Goal: Task Accomplishment & Management: Use online tool/utility

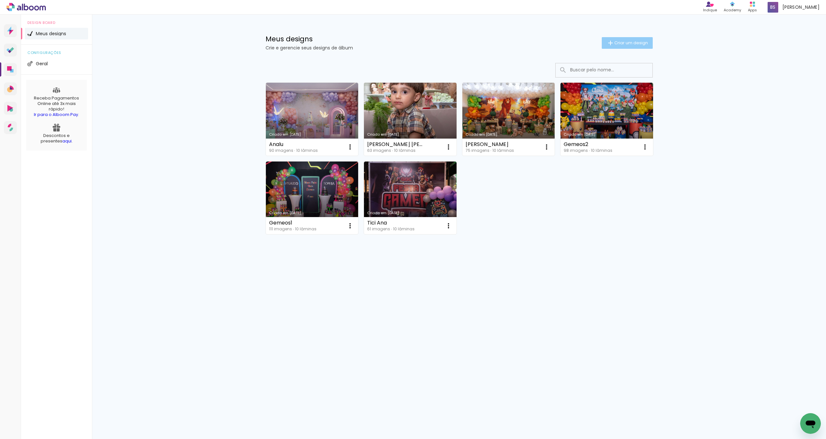
click at [639, 41] on span "Criar um design" at bounding box center [632, 43] width 34 height 4
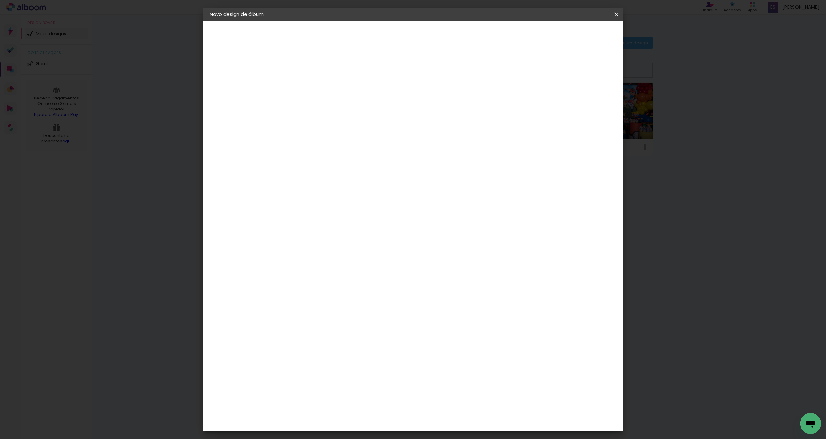
click at [315, 89] on input at bounding box center [315, 87] width 0 height 10
type input "Analu 1"
click at [382, 37] on paper-button "Avançar" at bounding box center [366, 34] width 32 height 11
click at [343, 123] on input at bounding box center [331, 123] width 65 height 8
type input "via"
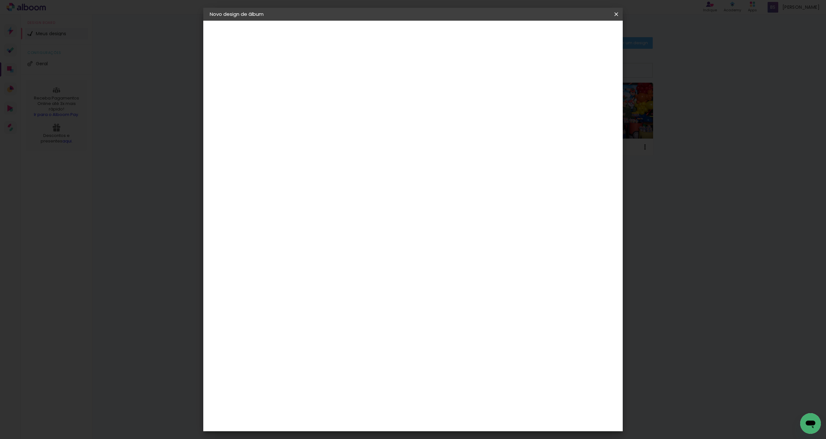
type paper-input "via"
click at [348, 147] on paper-item "Viacolor" at bounding box center [325, 146] width 57 height 14
click at [419, 94] on paper-item "Tamanho Livre" at bounding box center [390, 98] width 57 height 14
click at [0, 0] on slot "Tamanho Livre" at bounding box center [0, 0] width 0 height 0
click at [0, 0] on slot "Avançar" at bounding box center [0, 0] width 0 height 0
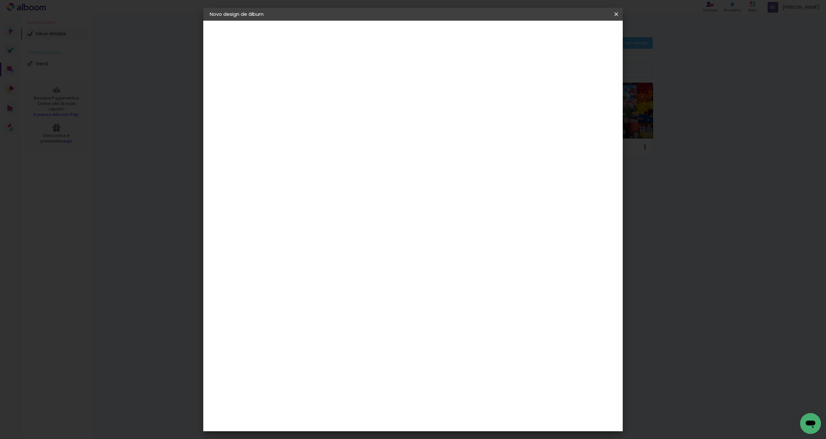
click at [239, 78] on div "Tamanho livre" at bounding box center [234, 79] width 22 height 9
click at [0, 0] on slot "Tamanho Livre" at bounding box center [0, 0] width 0 height 0
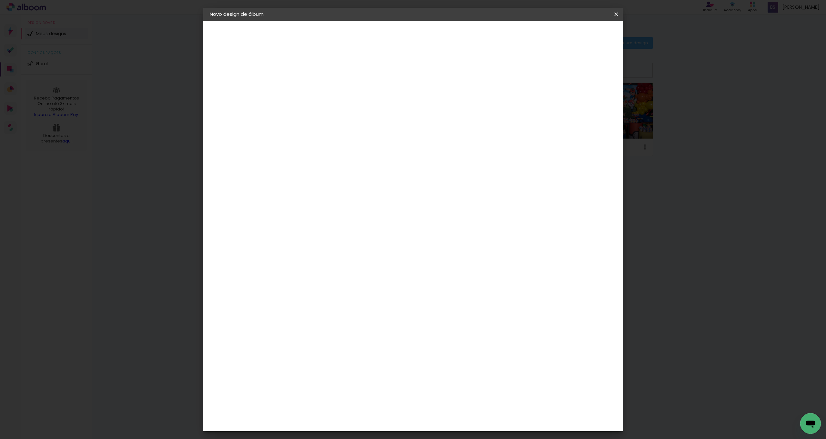
click at [354, 139] on paper-item "Viacolor" at bounding box center [325, 146] width 57 height 14
click at [419, 96] on paper-item "Tamanho Livre" at bounding box center [390, 98] width 57 height 14
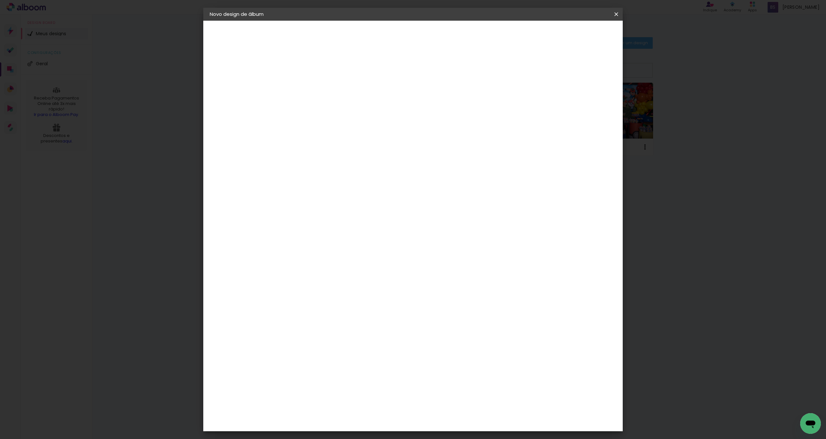
click at [0, 0] on slot "Avançar" at bounding box center [0, 0] width 0 height 0
click at [393, 99] on span "cm" at bounding box center [395, 101] width 8 height 10
click at [391, 102] on span "30" at bounding box center [386, 101] width 11 height 10
click at [243, 83] on paper-button "Tamanho livre" at bounding box center [245, 79] width 71 height 13
drag, startPoint x: 334, startPoint y: 121, endPoint x: 290, endPoint y: 116, distance: 44.5
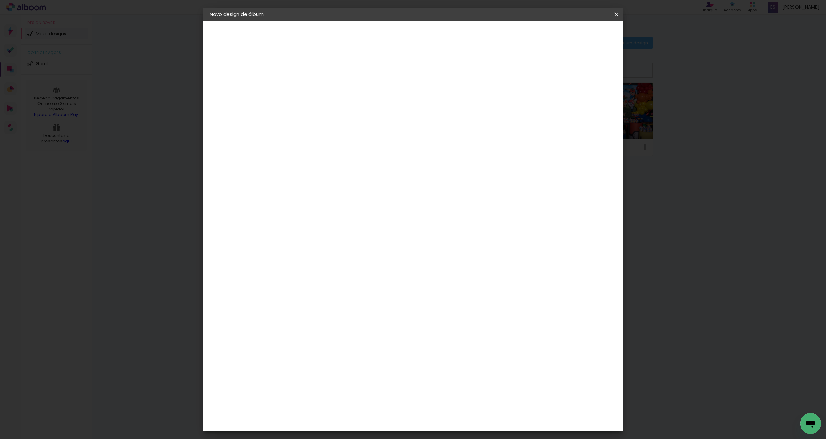
click at [290, 76] on div "Fornecedor Escolha um fornecedor ou avance com o tamanho livre. Voltar Avançar" at bounding box center [357, 48] width 141 height 55
click at [0, 0] on slot "Tamanho Livre" at bounding box center [0, 0] width 0 height 0
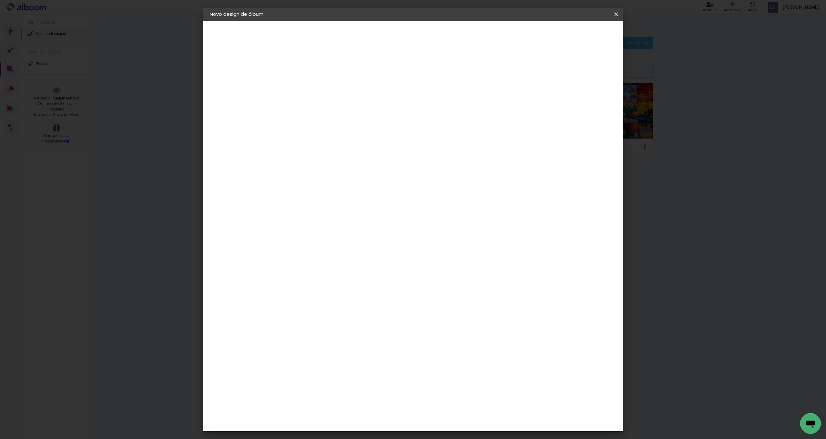
click at [0, 0] on slot "Tamanho Livre" at bounding box center [0, 0] width 0 height 0
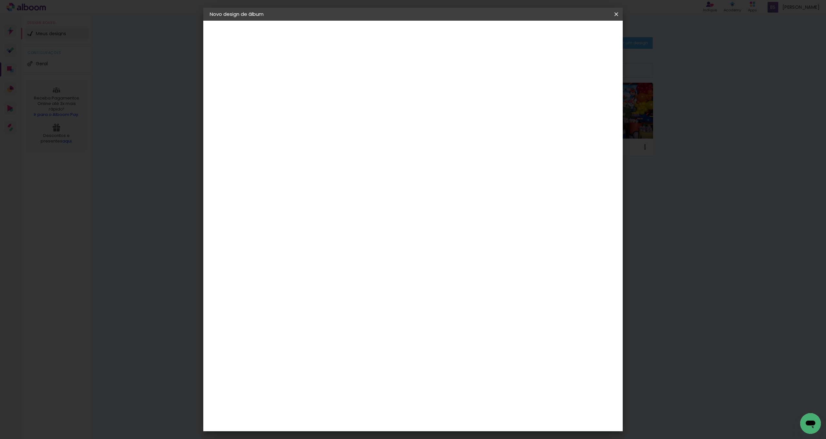
click at [0, 0] on slot "Tamanho Livre" at bounding box center [0, 0] width 0 height 0
click at [808, 415] on div "Abrir janela de mensagens" at bounding box center [810, 423] width 19 height 19
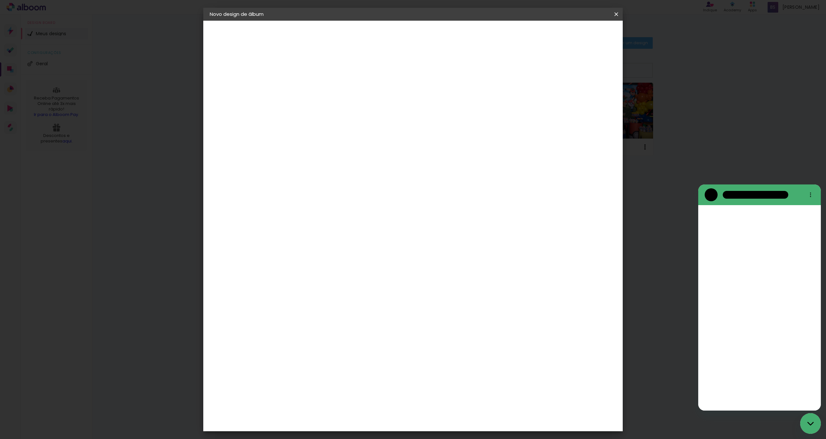
click at [810, 423] on icon "Fechar janela de mensagens" at bounding box center [811, 423] width 7 height 4
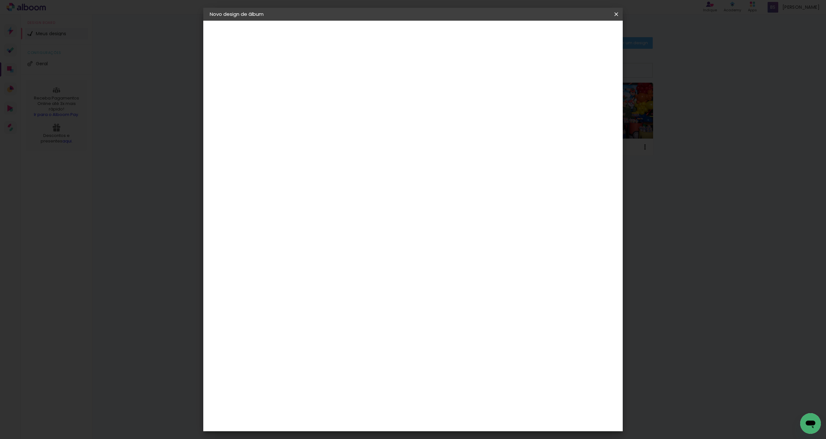
click at [810, 422] on icon "Abrir janela de mensagens" at bounding box center [811, 424] width 10 height 8
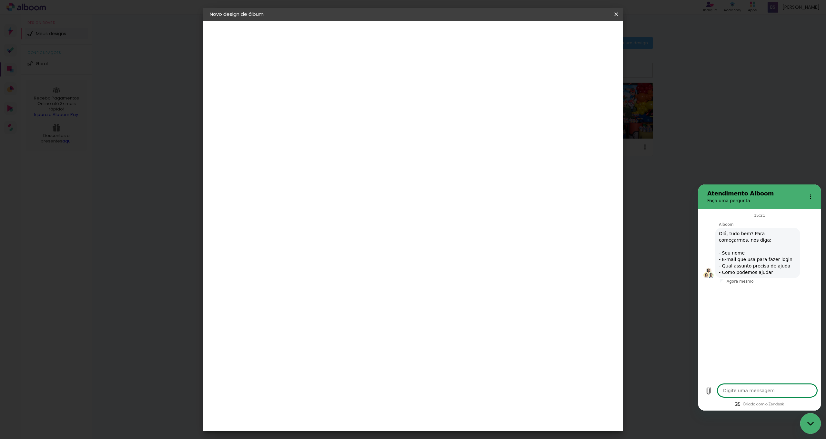
type textarea "x"
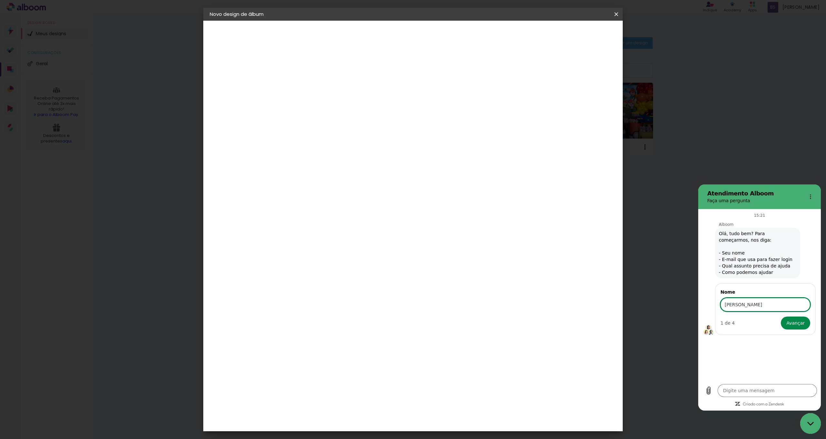
type input "[PERSON_NAME]"
click at [781, 316] on button "Avançar" at bounding box center [795, 322] width 29 height 13
type textarea "x"
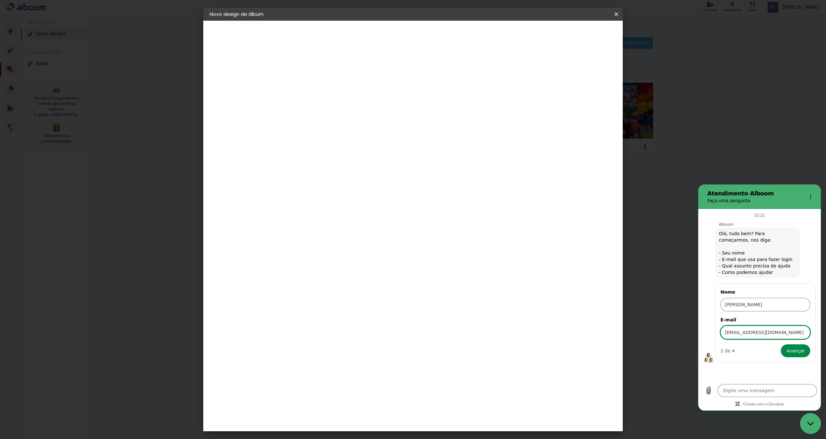
type input "[EMAIL_ADDRESS][DOMAIN_NAME]"
click at [781, 344] on button "Avançar" at bounding box center [795, 350] width 29 height 13
type textarea "x"
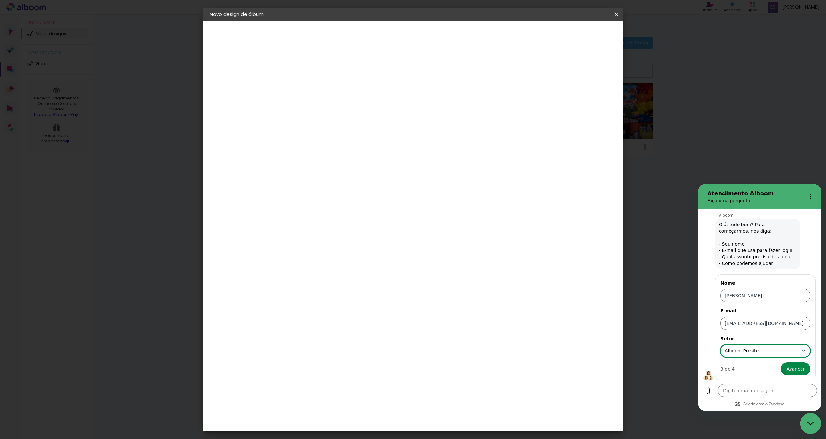
click at [779, 345] on div "Alboom Prosite Alboom Prosite" at bounding box center [761, 351] width 75 height 12
click at [774, 321] on div "Alboom Designbox" at bounding box center [764, 324] width 61 height 6
type input "Alboom Designbox"
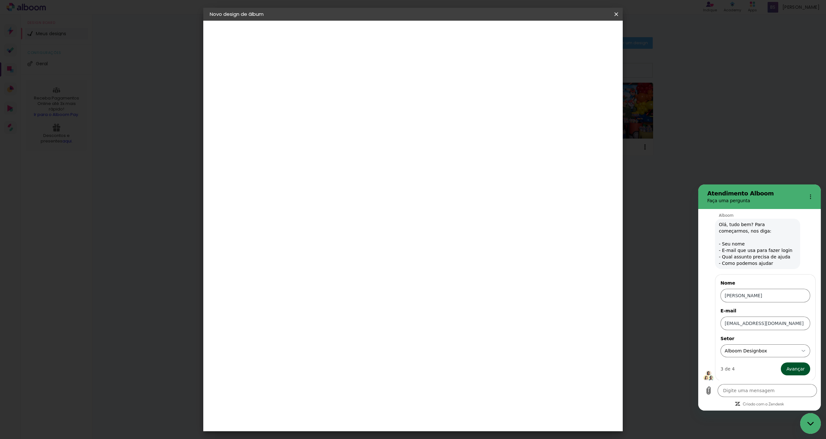
click at [787, 365] on span "Avançar" at bounding box center [796, 369] width 18 height 8
type textarea "x"
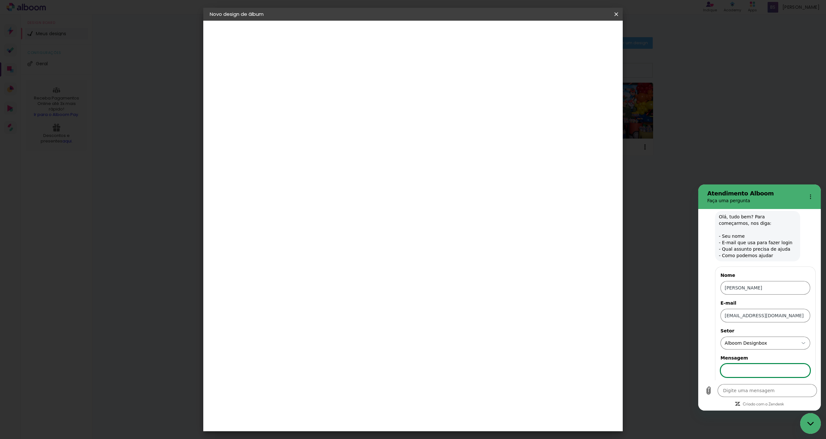
scroll to position [37, 0]
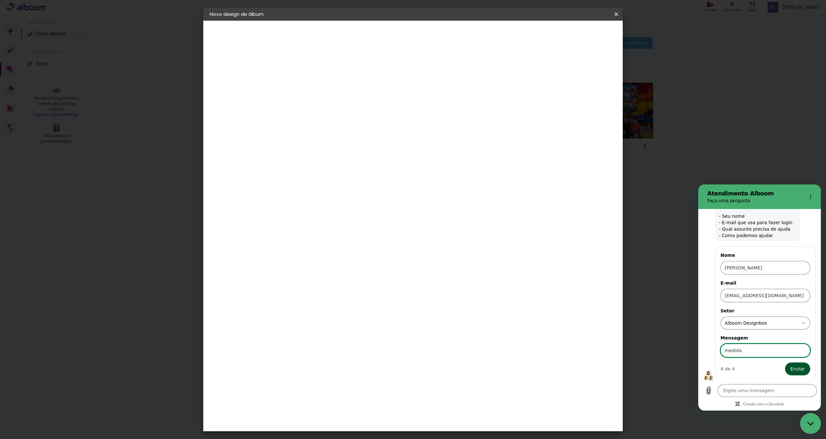
type input "medida"
click at [796, 370] on span "Enviar" at bounding box center [798, 369] width 14 height 8
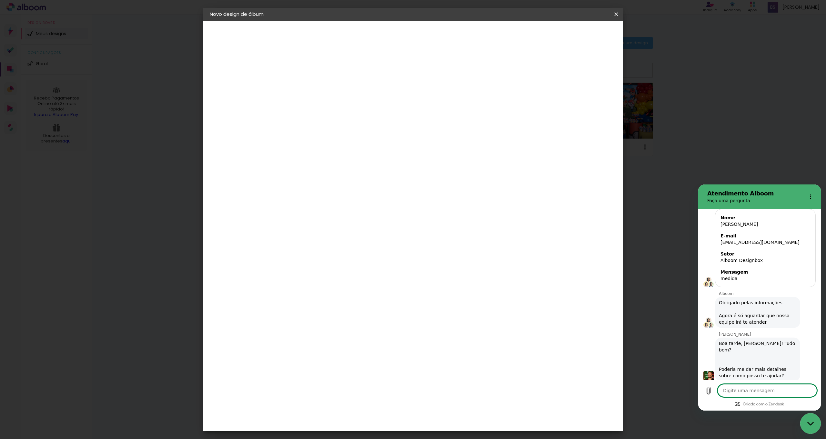
scroll to position [81, 0]
type textarea "x"
type textarea "o"
type textarea "x"
type textarea "oi"
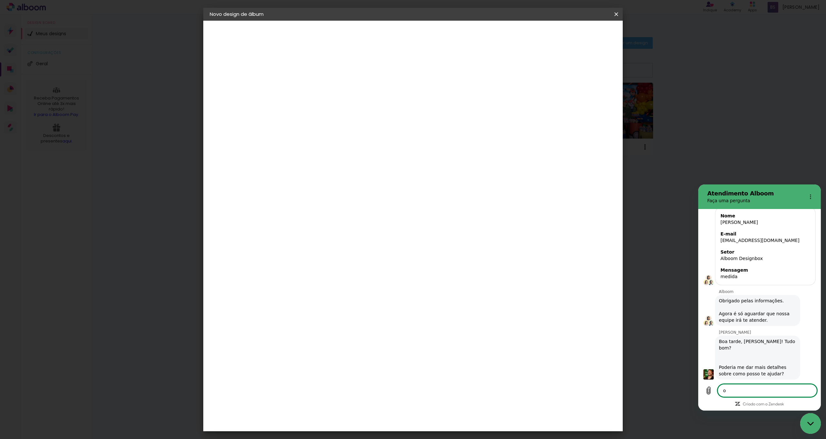
type textarea "x"
type textarea "oi"
type textarea "x"
type textarea "oi G"
type textarea "x"
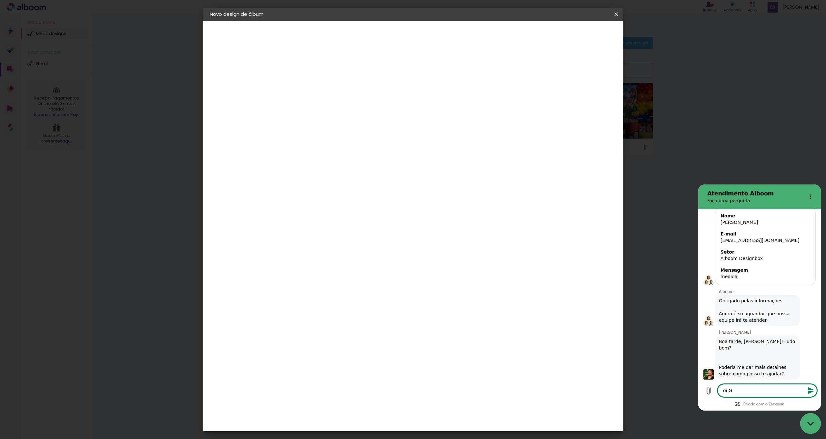
type textarea "oi Gu"
type textarea "x"
type textarea "oi Gui"
type textarea "x"
type textarea "oi Guil"
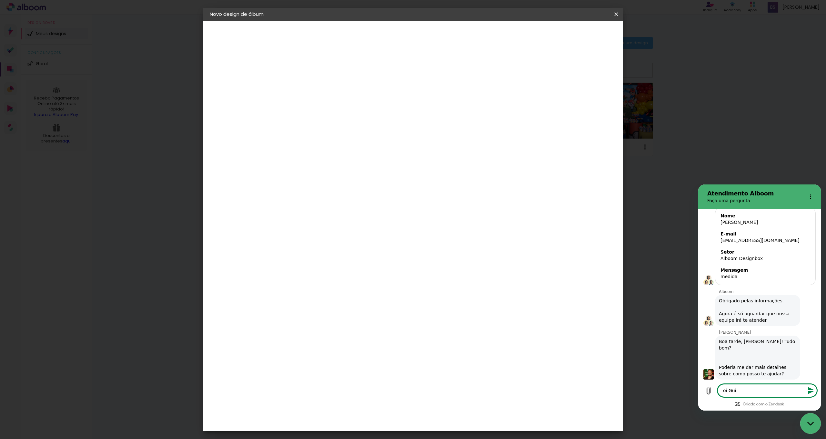
type textarea "x"
type textarea "oi Guilh"
type textarea "x"
type textarea "oi Guilhe"
type textarea "x"
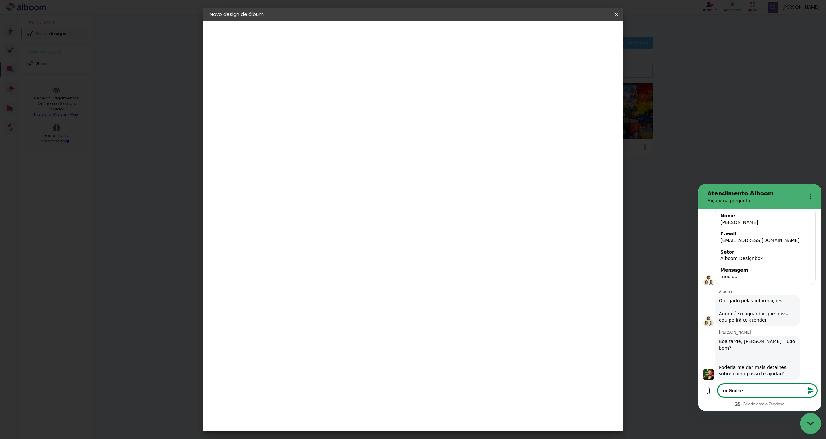
type textarea "oi Guilher"
type textarea "x"
type textarea "oi Guilherm"
type textarea "x"
type textarea "oi [PERSON_NAME]"
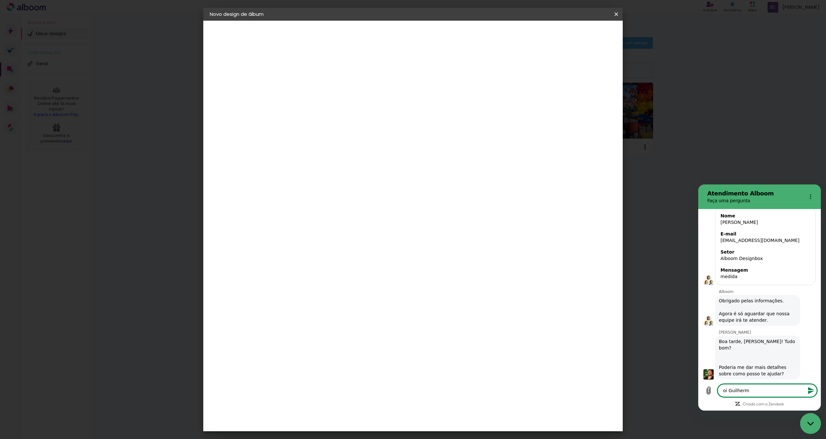
type textarea "x"
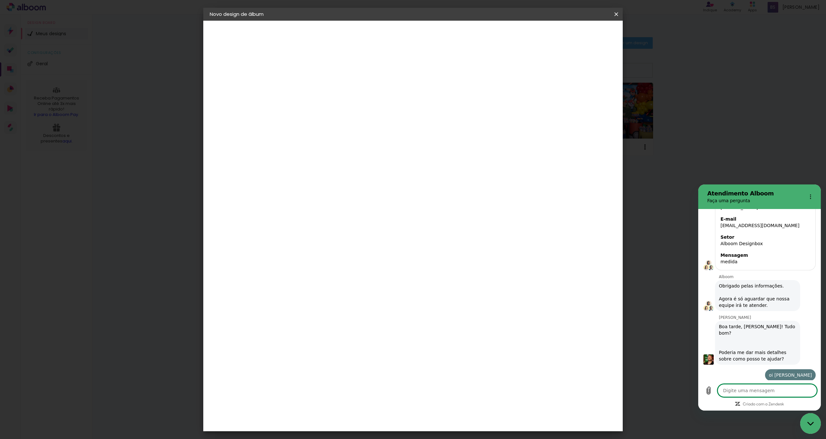
type textarea "x"
type textarea "e"
type textarea "x"
type textarea "es"
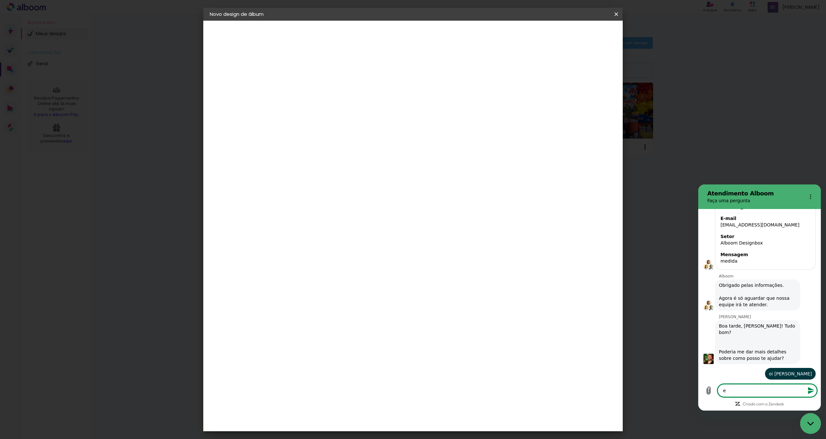
type textarea "x"
type textarea "esc"
type textarea "x"
type textarea "esco"
type textarea "x"
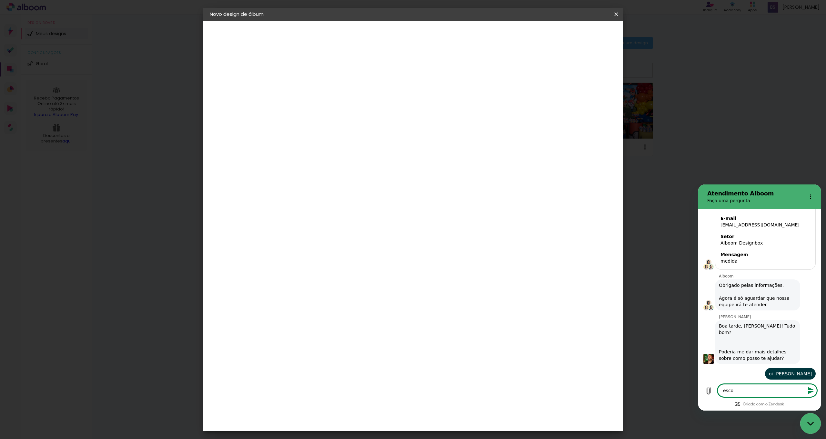
type textarea "escol"
type textarea "x"
type textarea "escolh"
type textarea "x"
type textarea "escolhi"
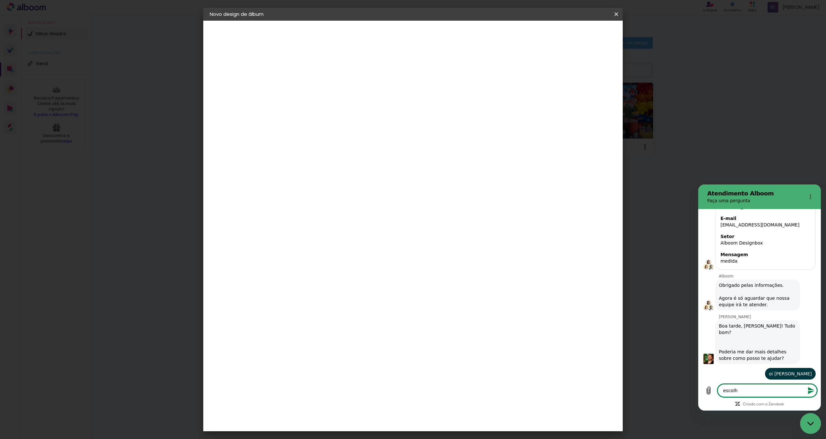
type textarea "x"
type textarea "escolhi"
type textarea "x"
type textarea "escolhi a"
type textarea "x"
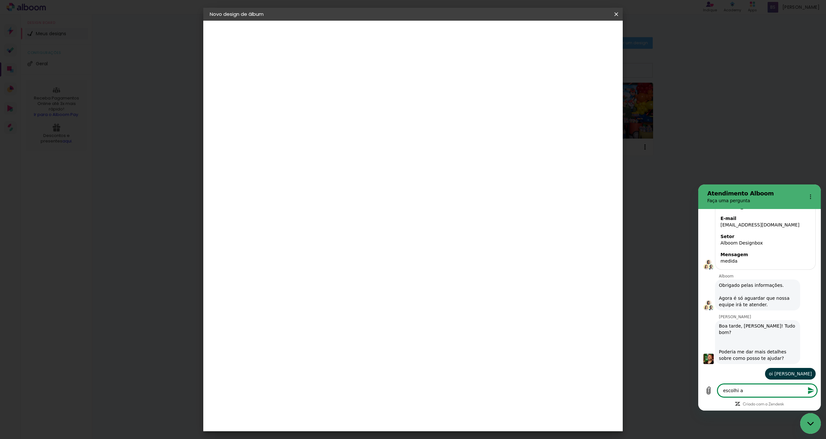
type textarea "escolhi a"
type textarea "x"
type textarea "escolhi a e"
type textarea "x"
type textarea "escolhi a en"
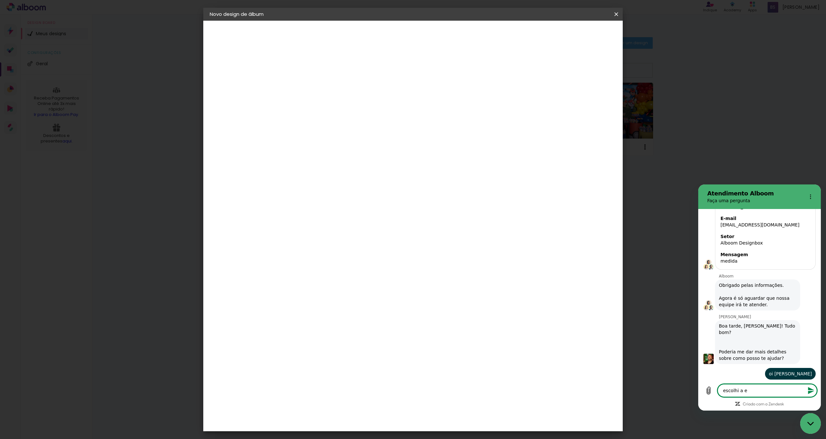
type textarea "x"
type textarea "escolhi a enc"
type textarea "x"
type textarea "escolhi a enca"
type textarea "x"
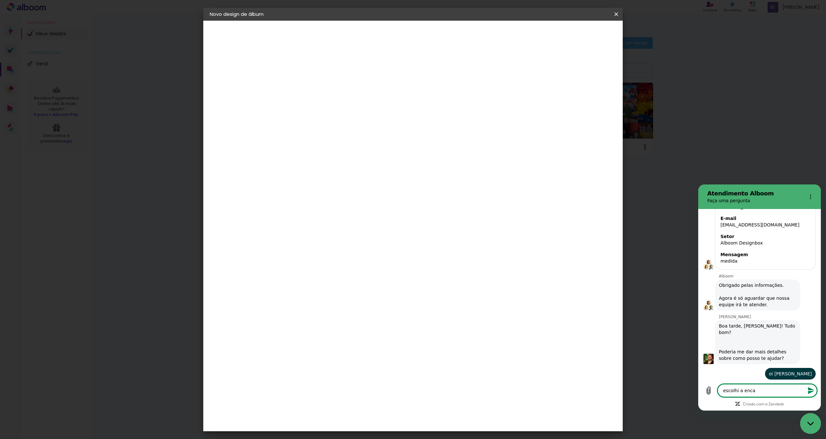
type textarea "escolhi a encad"
type textarea "x"
type textarea "escolhi a encade"
type textarea "x"
type textarea "escolhi a encader"
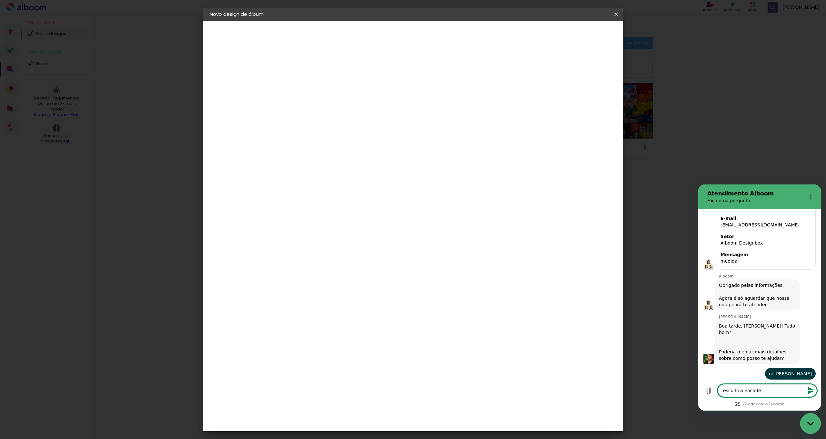
type textarea "x"
type textarea "escolhi a encadern"
type textarea "x"
type textarea "escolhi a encaderna"
type textarea "x"
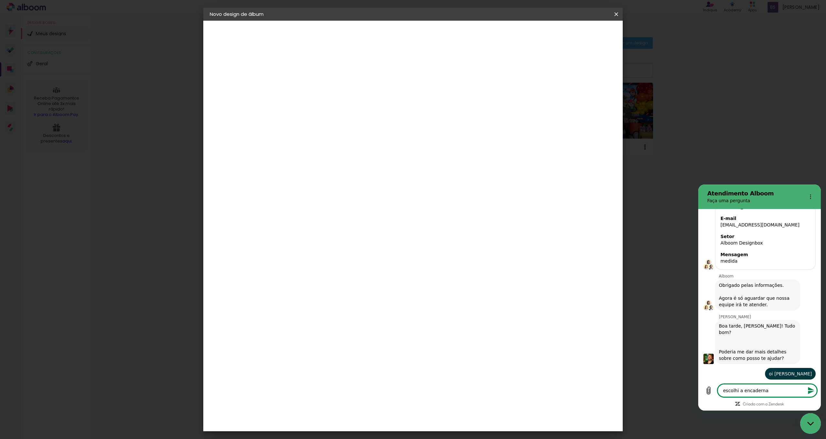
type textarea "escolhi a encadernad"
type textarea "x"
type textarea "escolhi a encadernado"
type textarea "x"
type textarea "escolhi a encadernador"
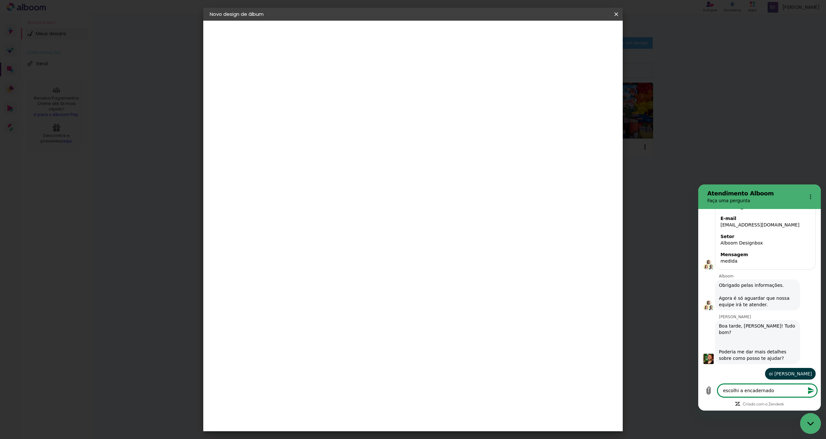
type textarea "x"
type textarea "escolhi a encadernadora"
type textarea "x"
type textarea "escolhi a encadernadora"
type textarea "x"
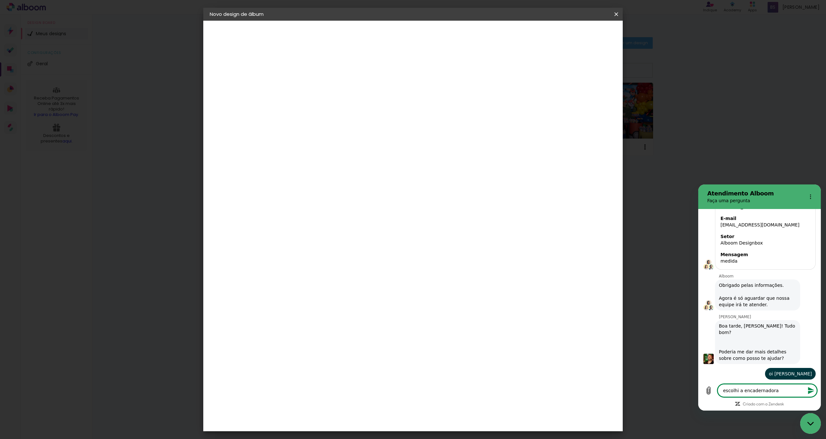
type textarea "escolhi a encadernadora m"
type textarea "x"
type textarea "escolhi a encadernadora ma"
type textarea "x"
type textarea "escolhi a encadernadora mas"
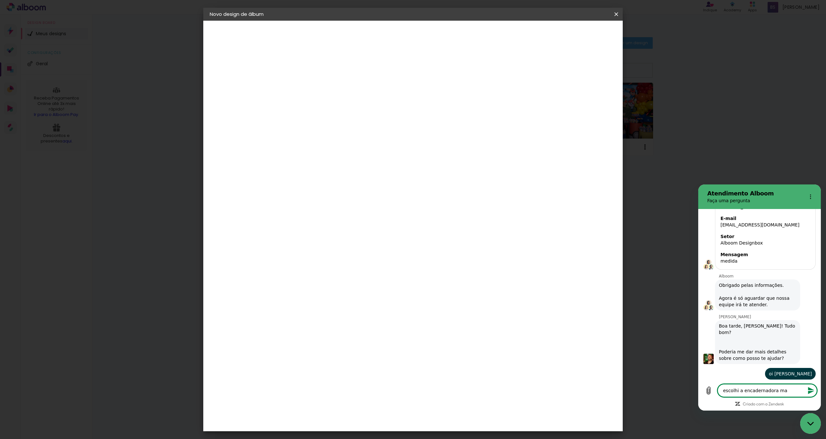
type textarea "x"
type textarea "escolhi a encadernadora mas"
type textarea "x"
type textarea "escolhi a encadernadora mas n"
type textarea "x"
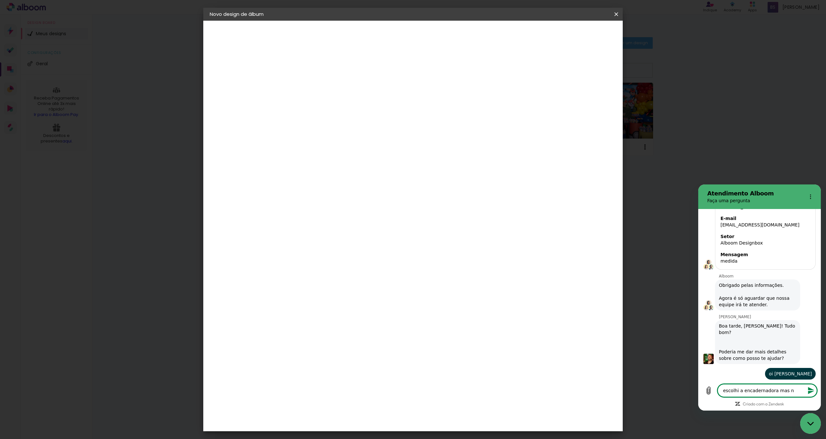
type textarea "escolhi a encadernadora mas na"
type textarea "x"
type textarea "escolhi a encadernadora mas nao"
type textarea "x"
type textarea "escolhi a encadernadora mas nao"
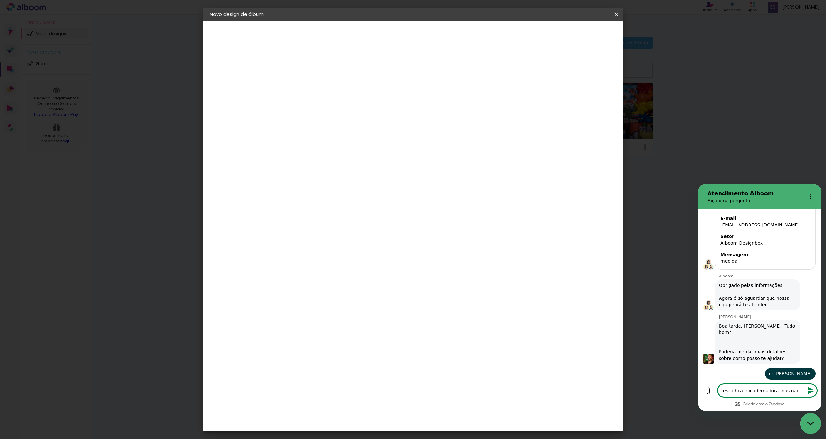
type textarea "x"
type textarea "escolhi a encadernadora mas nao c"
type textarea "x"
type textarea "escolhi a encadernadora mas nao co"
type textarea "x"
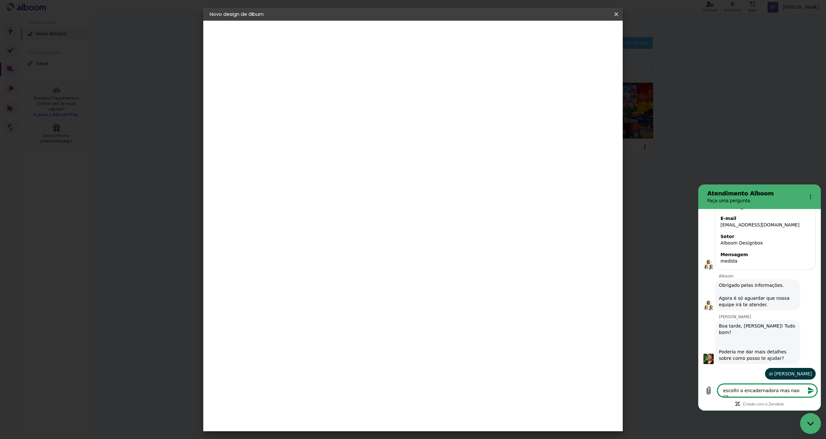
type textarea "escolhi a encadernadora mas nao con"
type textarea "x"
type textarea "escolhi a encadernadora mas nao cons"
type textarea "x"
type textarea "escolhi a encadernadora mas nao consi"
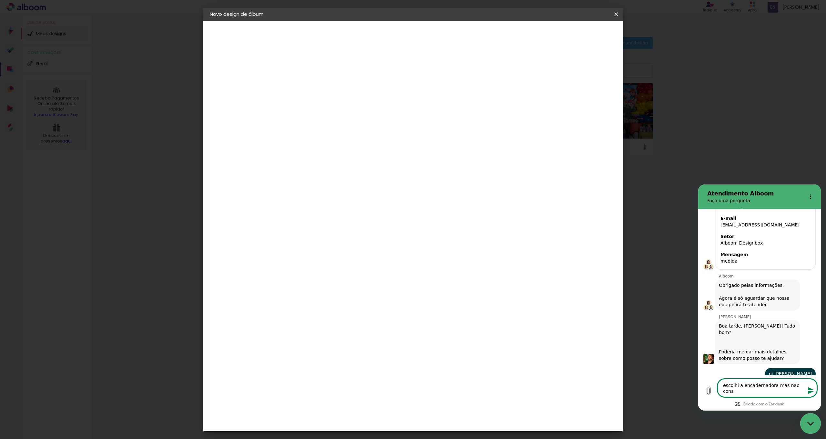
type textarea "x"
type textarea "escolhi a encadernadora mas nao consig"
type textarea "x"
type textarea "escolhi a encadernadora mas nao consigo"
type textarea "x"
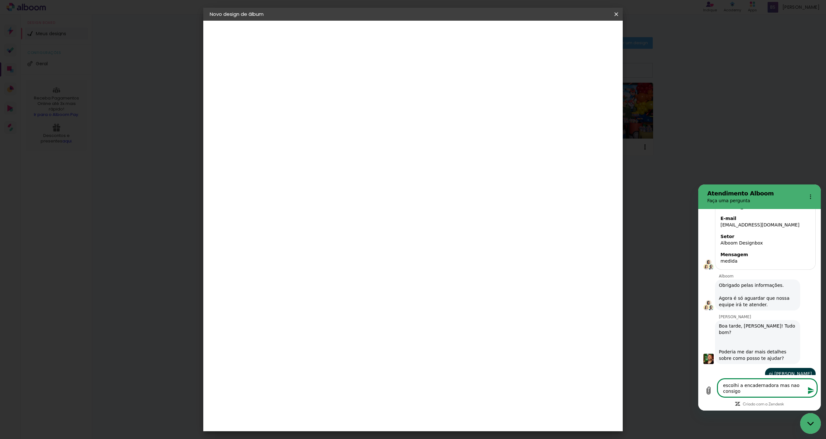
type textarea "escolhi a encadernadora mas nao consigo"
type textarea "x"
type textarea "escolhi a encadernadora mas nao consigo e"
type textarea "x"
type textarea "escolhi a encadernadora mas nao consigo es"
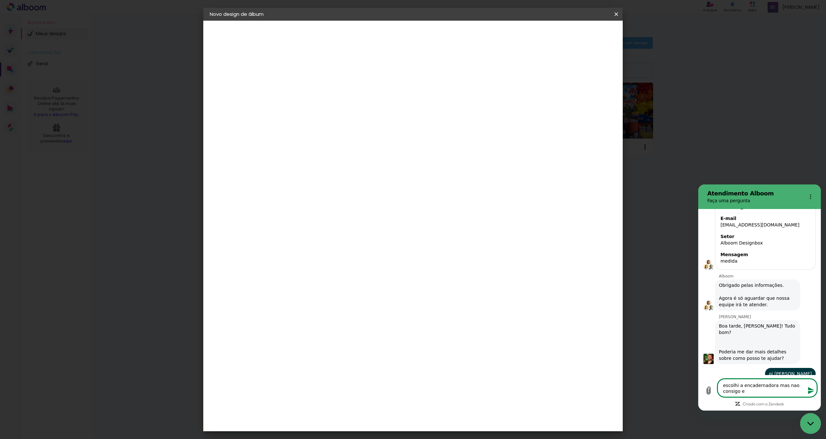
type textarea "x"
type textarea "escolhi a encadernadora mas nao consigo esc"
type textarea "x"
type textarea "escolhi a encadernadora mas nao consigo esco"
type textarea "x"
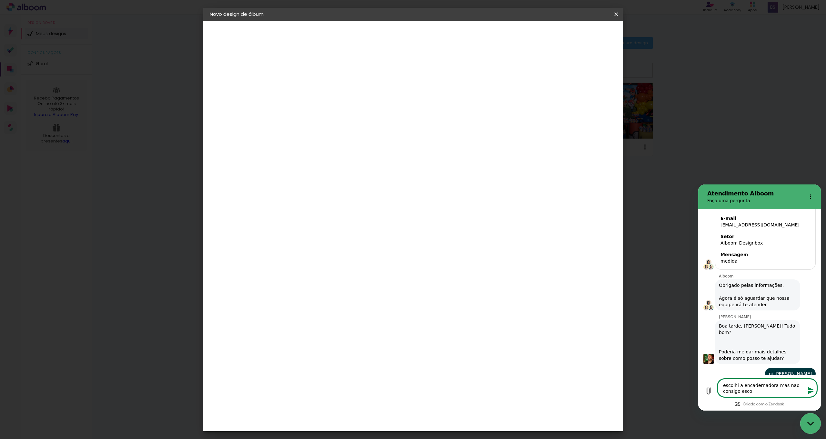
type textarea "escolhi a encadernadora mas nao consigo escol"
type textarea "x"
type textarea "escolhi a encadernadora mas nao consigo escolh"
type textarea "x"
type textarea "escolhi a encadernadora mas nao consigo escolhe"
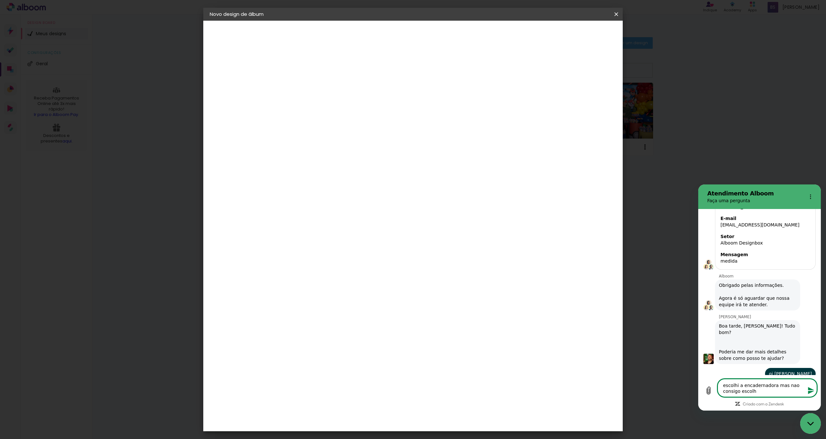
type textarea "x"
type textarea "escolhi a encadernadora mas nao consigo escolher"
type textarea "x"
type textarea "escolhi a encadernadora mas nao consigo escolher"
type textarea "x"
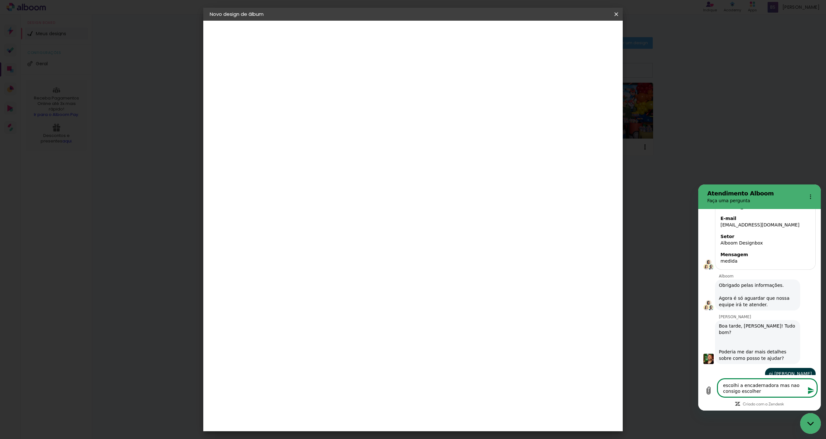
type textarea "escolhi a encadernadora mas nao consigo escolher a"
type textarea "x"
type textarea "escolhi a encadernadora mas nao consigo escolher a"
type textarea "x"
type textarea "escolhi a encadernadora mas nao consigo escolher a m"
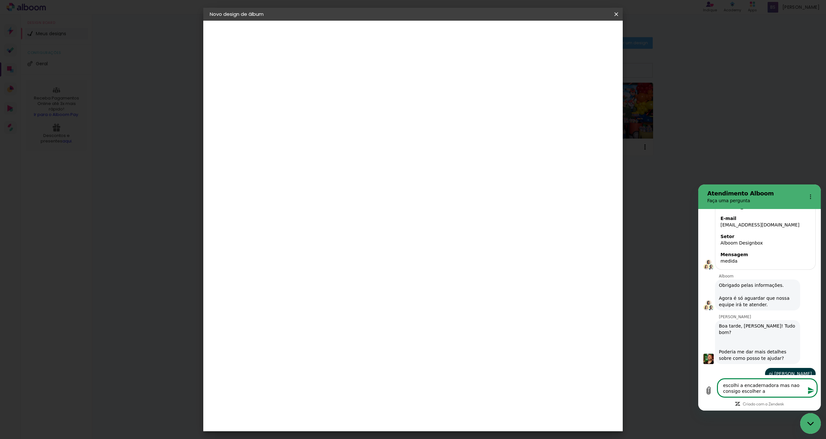
type textarea "x"
type textarea "escolhi a encadernadora mas nao consigo escolher a me"
type textarea "x"
type textarea "escolhi a encadernadora mas nao consigo escolher a med"
type textarea "x"
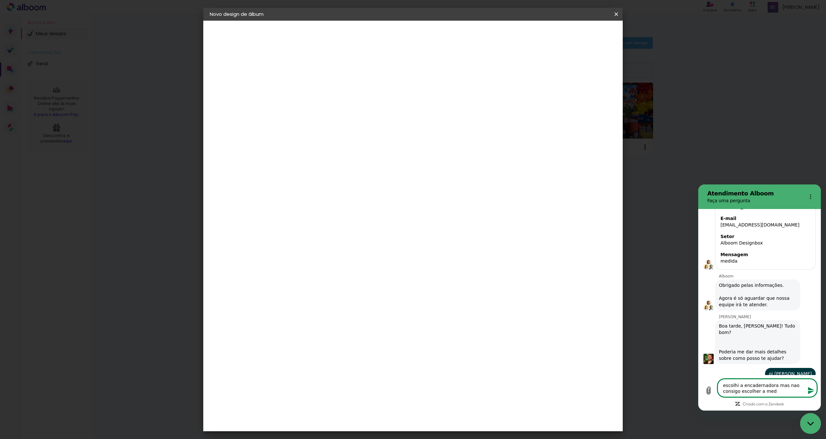
type textarea "escolhi a encadernadora mas nao consigo escolher a medi"
type textarea "x"
type textarea "escolhi a encadernadora mas nao consigo escolher a medid"
type textarea "x"
type textarea "escolhi a encadernadora mas nao consigo escolher a medida"
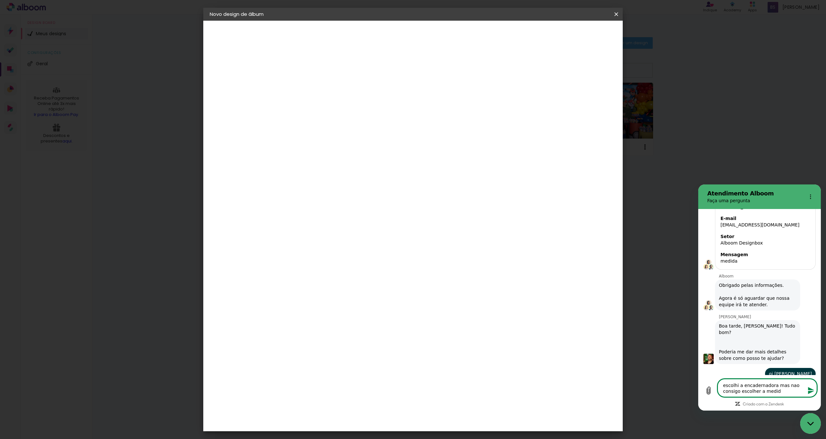
type textarea "x"
type textarea "escolhi a encadernadora mas nao consigo escolher a medida"
type textarea "x"
type textarea "escolhi a encadernadora mas nao consigo escolher a medida d"
type textarea "x"
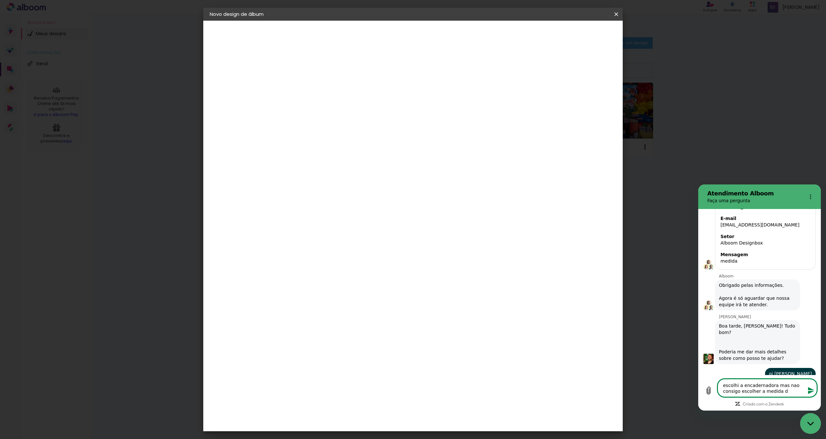
type textarea "escolhi a encadernadora mas nao consigo escolher a medida do"
type textarea "x"
type textarea "escolhi a encadernadora mas nao consigo escolher a medida do"
type textarea "x"
type textarea "escolhi a encadernadora mas nao consigo escolher a medida do a"
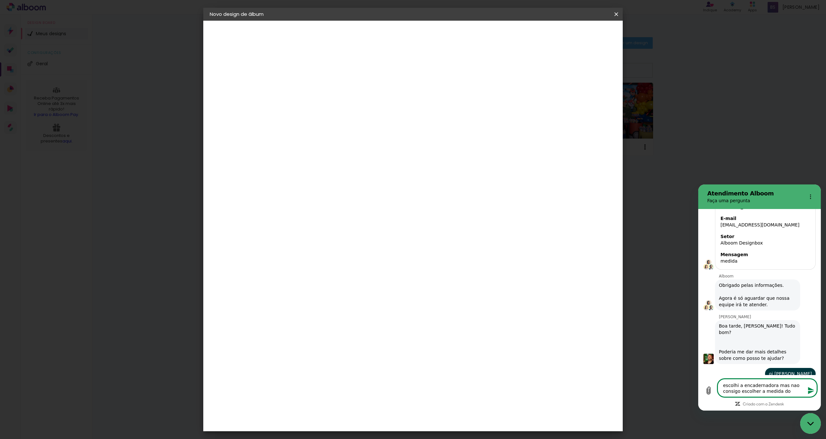
type textarea "x"
type textarea "escolhi a encadernadora mas nao consigo escolher a medida do al"
type textarea "x"
type textarea "escolhi a encadernadora mas nao consigo escolher a medida do alb"
type textarea "x"
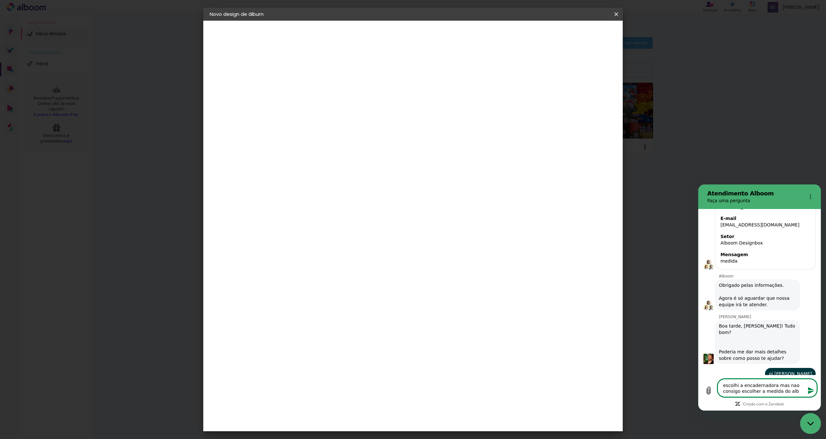
type textarea "escolhi a encadernadora mas nao consigo escolher a medida do albu"
type textarea "x"
type textarea "escolhi a encadernadora mas nao consigo escolher a medida do album"
type textarea "x"
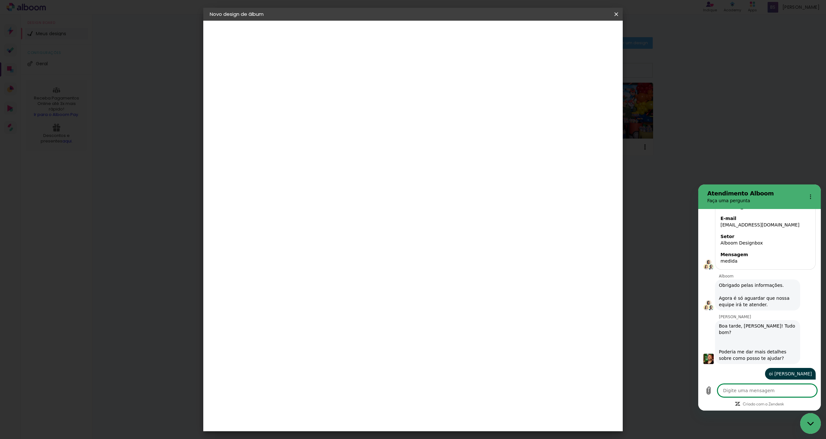
type textarea "s"
type textarea "x"
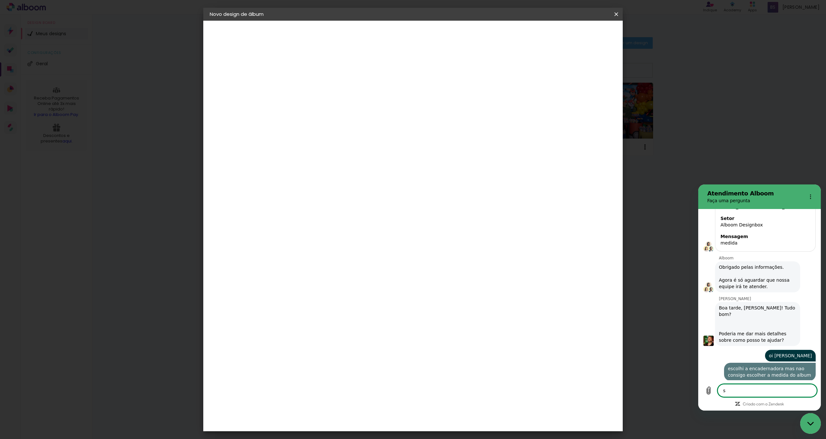
type textarea "so"
type textarea "x"
type textarea "so"
type textarea "x"
type textarea "so l"
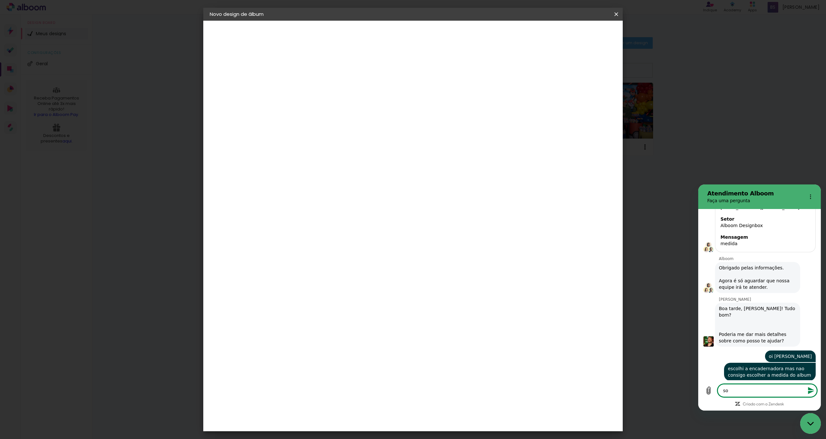
type textarea "x"
type textarea "so"
type textarea "x"
type textarea "so t"
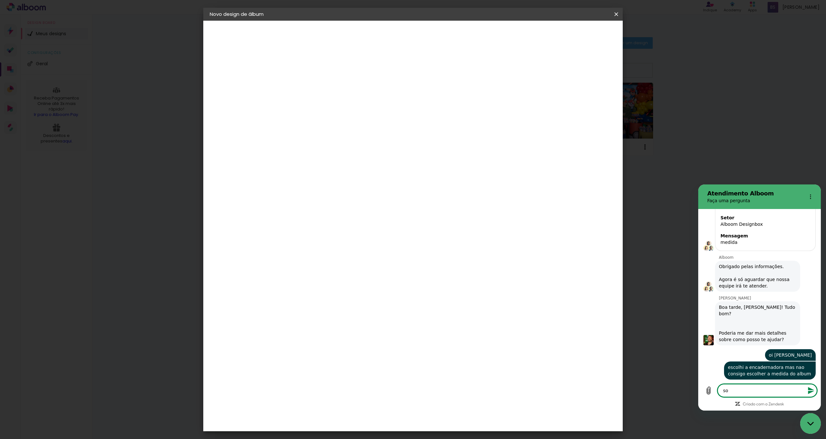
type textarea "x"
type textarea "so ta"
type textarea "x"
type textarea "so tam"
type textarea "x"
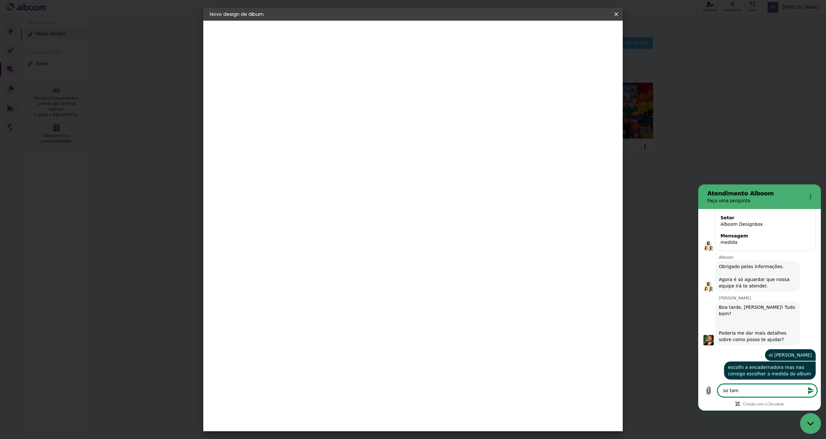
type textarea "so tama"
type textarea "x"
type textarea "so taman"
type textarea "x"
type textarea "so tamanh"
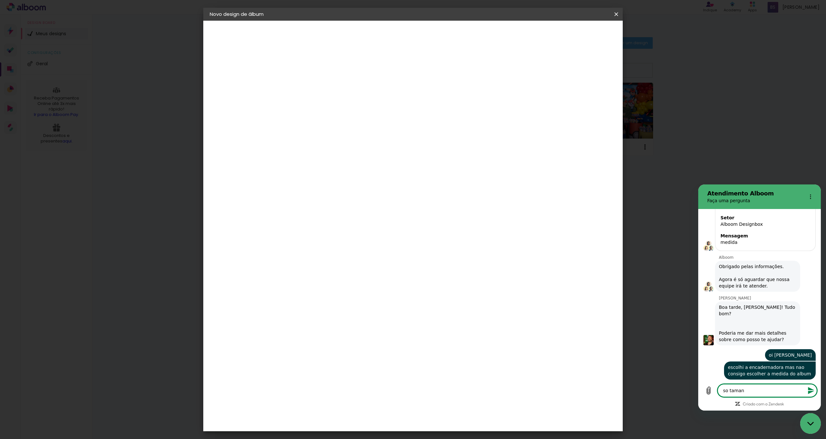
type textarea "x"
type textarea "so tamanho"
type textarea "x"
type textarea "so tamanho"
type textarea "x"
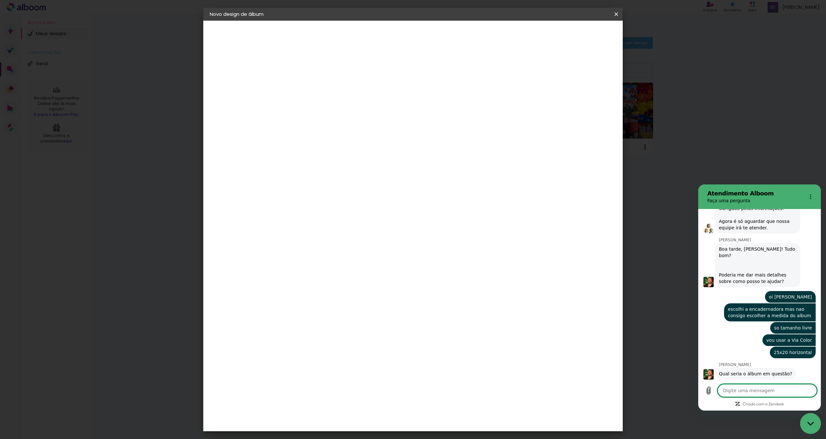
scroll to position [174, 0]
click at [760, 388] on textarea at bounding box center [767, 390] width 99 height 13
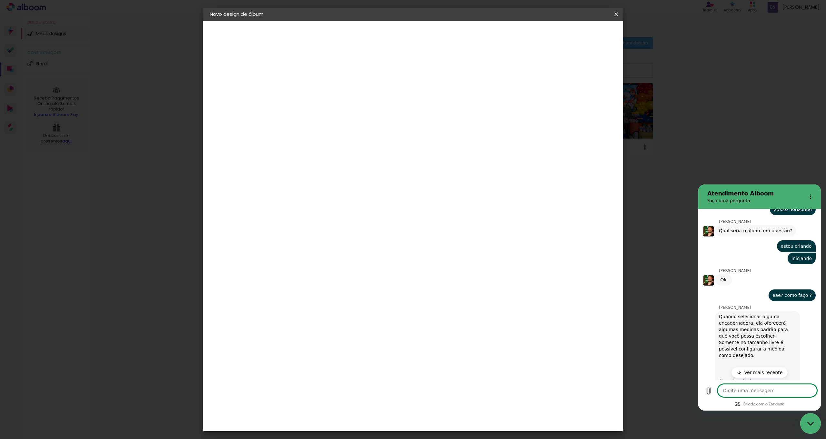
scroll to position [331, 0]
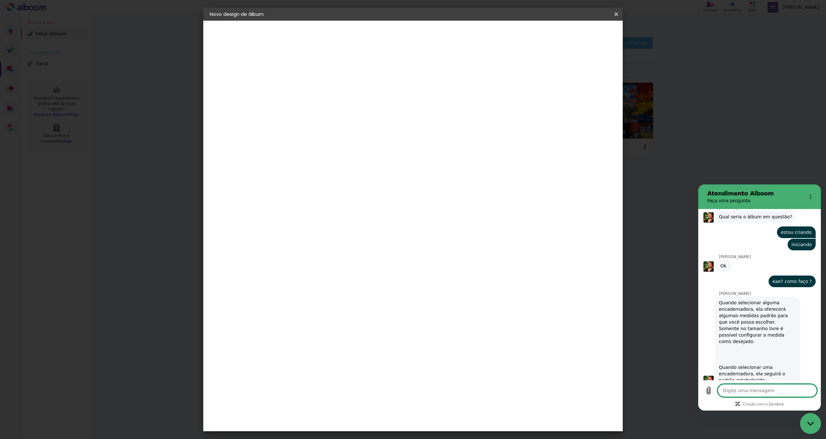
click at [755, 393] on textarea at bounding box center [767, 390] width 99 height 13
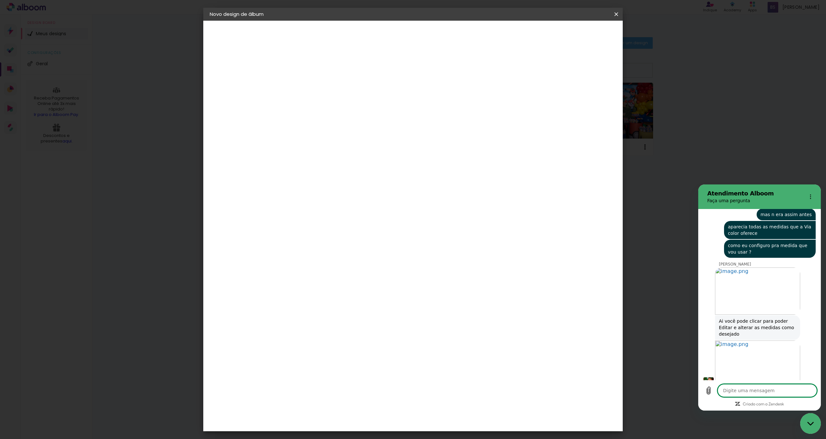
scroll to position [513, 0]
click at [765, 391] on textarea at bounding box center [767, 390] width 99 height 13
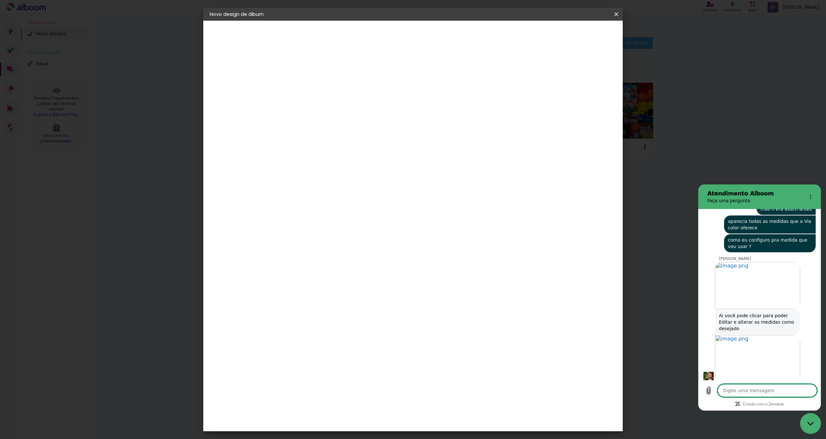
scroll to position [529, 0]
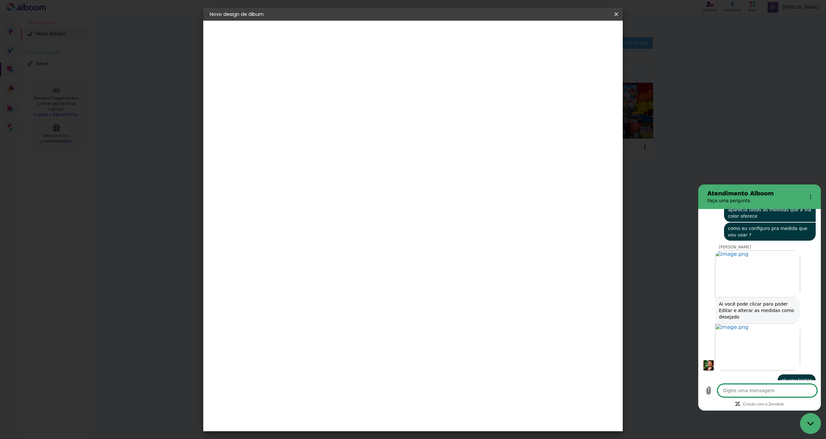
click at [0, 0] on slot "Avançar" at bounding box center [0, 0] width 0 height 0
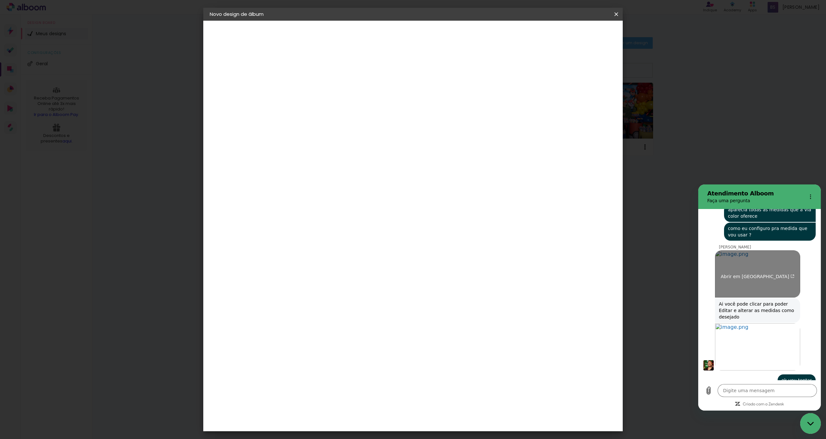
click at [771, 274] on span "Abrir em [GEOGRAPHIC_DATA]" at bounding box center [758, 276] width 74 height 5
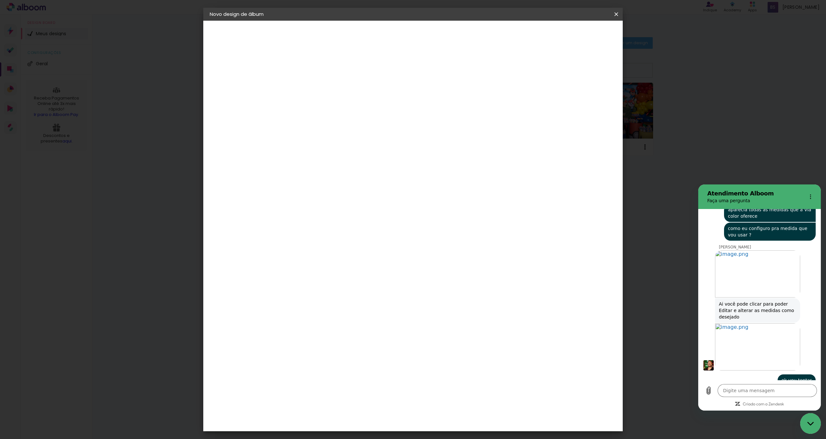
click at [247, 75] on paper-button "Tamanho livre" at bounding box center [245, 79] width 71 height 13
click at [230, 94] on iron-pages "Modelo Escolhendo modelo... Tamanho livre" at bounding box center [245, 94] width 71 height 13
click at [436, 104] on paper-item "Tamanho Livre" at bounding box center [405, 98] width 62 height 14
click at [436, 30] on paper-button "Avançar" at bounding box center [420, 34] width 32 height 11
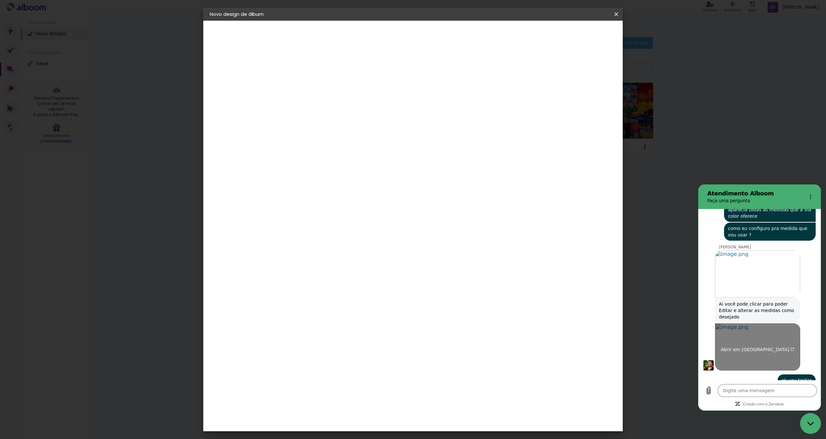
click at [771, 347] on span "Abrir em [GEOGRAPHIC_DATA]" at bounding box center [758, 349] width 74 height 5
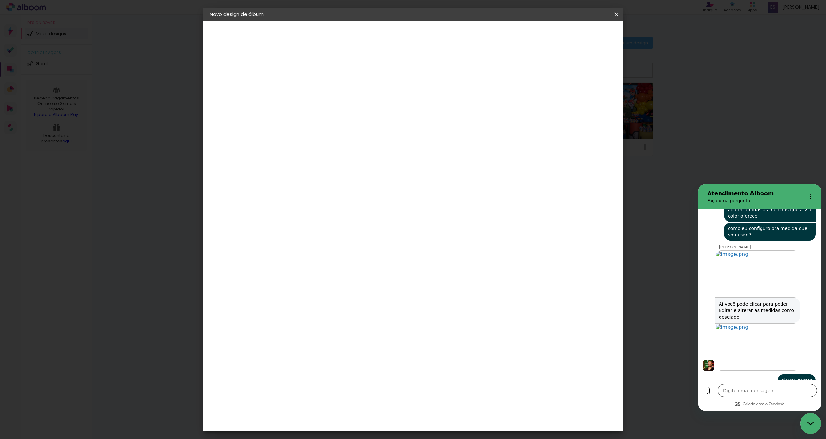
click at [752, 389] on textarea at bounding box center [767, 390] width 99 height 13
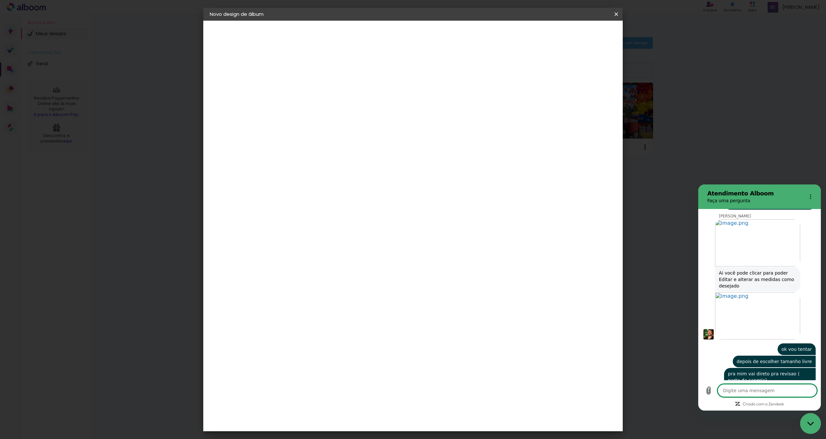
click at [254, 66] on div "2. Especificações" at bounding box center [245, 66] width 71 height 8
click at [240, 77] on div "Tamanho livre" at bounding box center [234, 79] width 22 height 9
click at [231, 96] on iron-pages "Modelo Escolhendo modelo... Tamanho livre" at bounding box center [245, 94] width 71 height 13
click at [251, 80] on iron-pages "Fornecedor Escolhendo fornecedor..." at bounding box center [245, 79] width 71 height 13
click at [332, 125] on input at bounding box center [331, 123] width 65 height 8
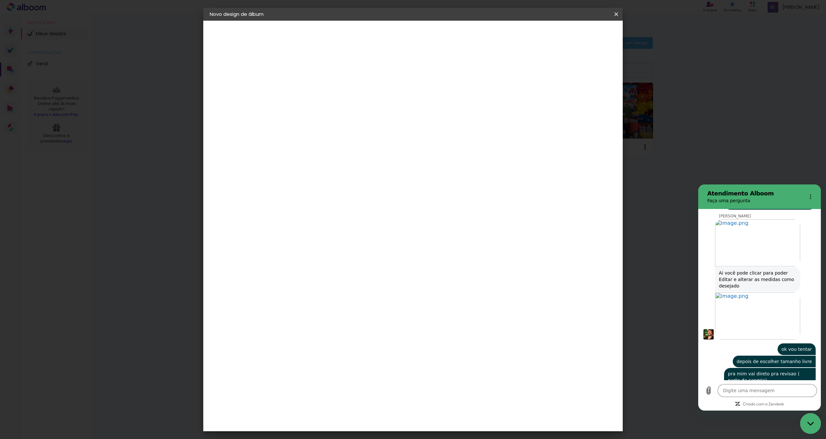
click at [332, 145] on div "Viacolor" at bounding box center [321, 145] width 21 height 5
click at [419, 100] on paper-item "Tamanho Livre" at bounding box center [390, 98] width 57 height 14
click at [354, 149] on paper-item "Viacolor" at bounding box center [325, 146] width 57 height 14
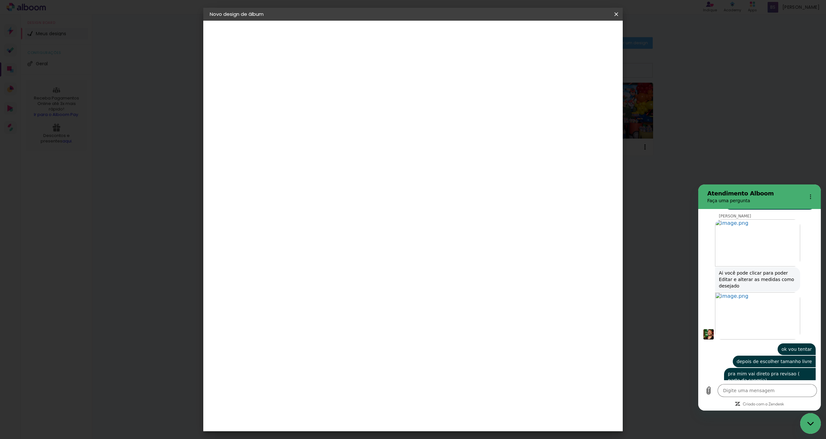
click at [354, 149] on paper-item "Viacolor" at bounding box center [325, 146] width 57 height 14
click at [419, 31] on paper-button "Avançar" at bounding box center [403, 34] width 32 height 11
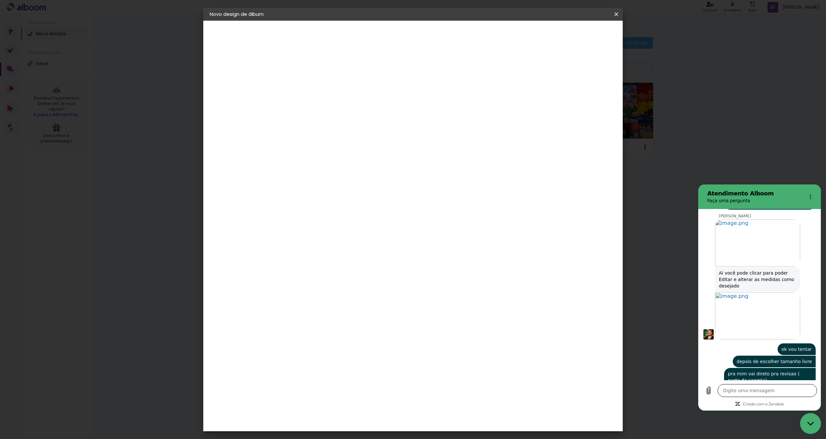
click at [779, 392] on textarea at bounding box center [767, 390] width 99 height 13
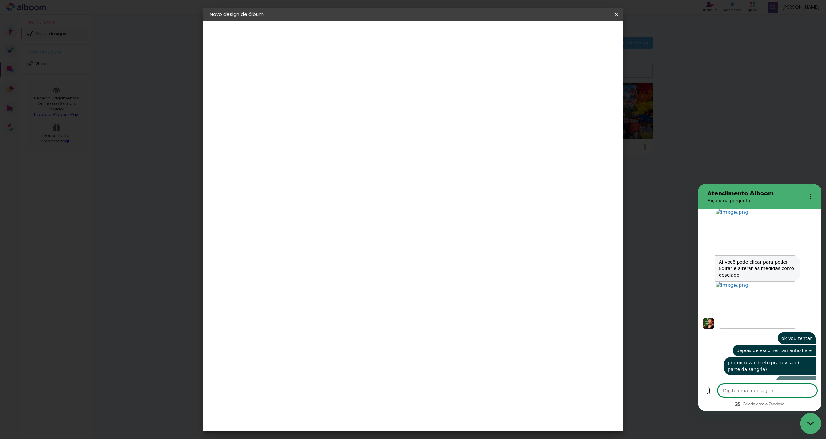
scroll to position [572, 0]
click at [341, 107] on input "text" at bounding box center [327, 112] width 25 height 10
click at [444, 104] on paper-item "Padrão" at bounding box center [455, 107] width 129 height 13
click at [359, 167] on span "25 × 20" at bounding box center [344, 175] width 30 height 17
click at [421, 38] on paper-button "Avançar" at bounding box center [405, 34] width 32 height 11
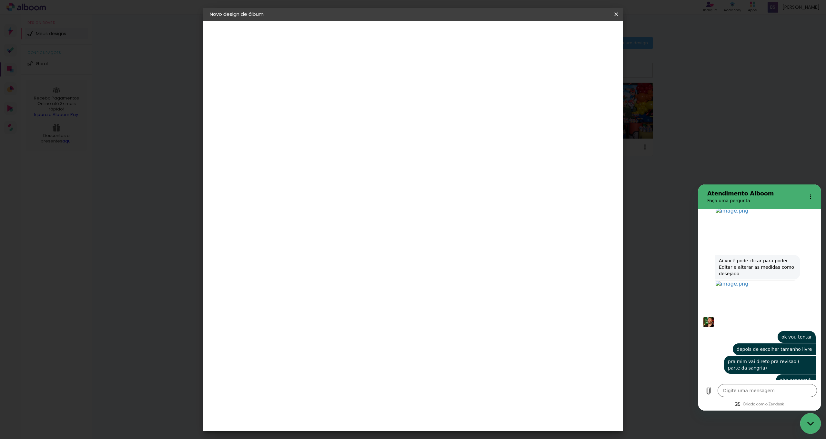
click at [578, 33] on span "Iniciar design" at bounding box center [562, 34] width 29 height 5
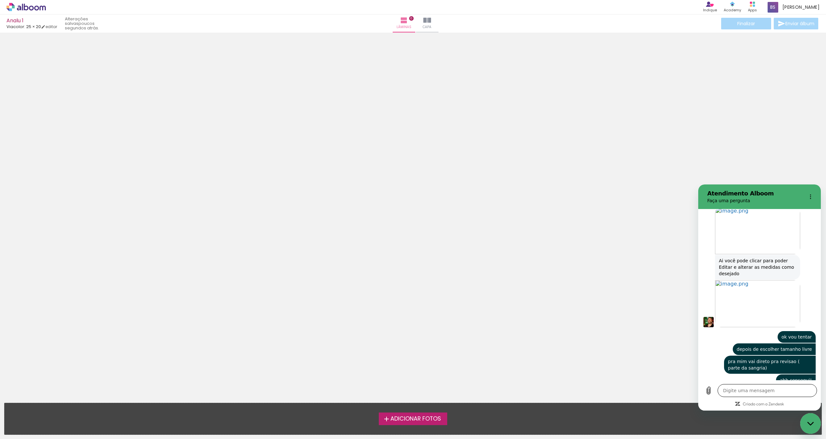
click at [753, 391] on textarea at bounding box center [767, 390] width 99 height 13
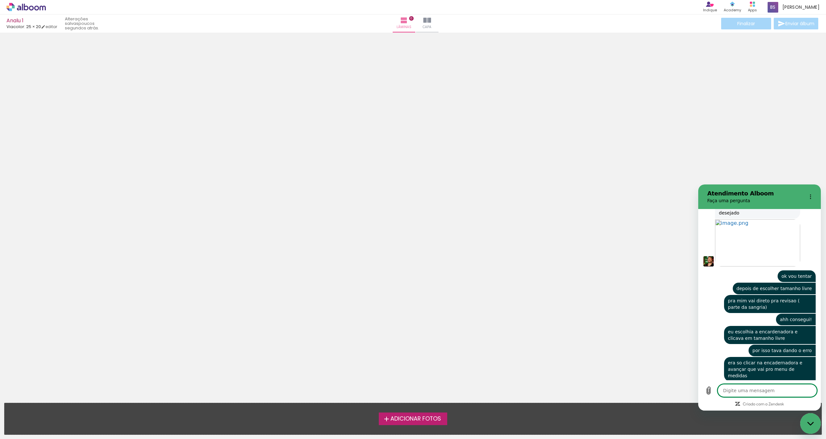
scroll to position [634, 0]
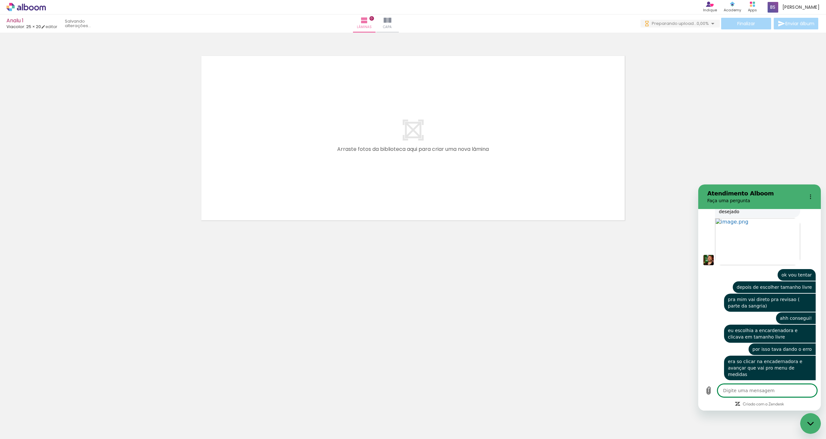
click at [737, 392] on textarea at bounding box center [767, 390] width 99 height 13
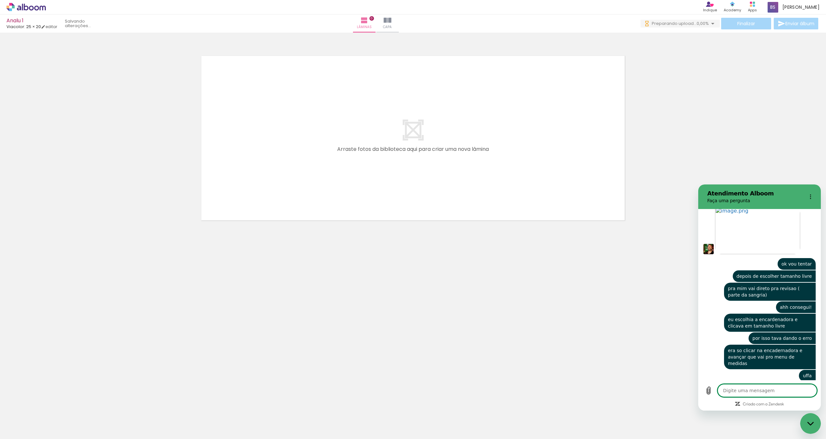
scroll to position [646, 0]
click at [811, 195] on icon "Menu de opções" at bounding box center [810, 196] width 5 height 5
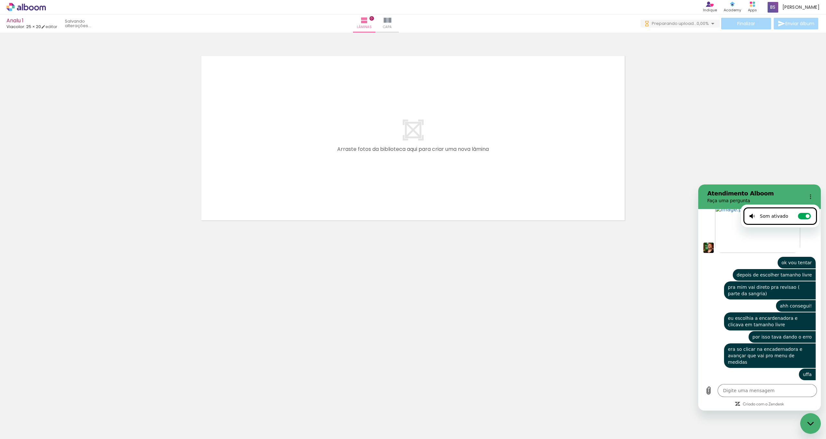
click at [531, 291] on neon-animated-pages "Confirmar Cancelar" at bounding box center [413, 236] width 826 height 406
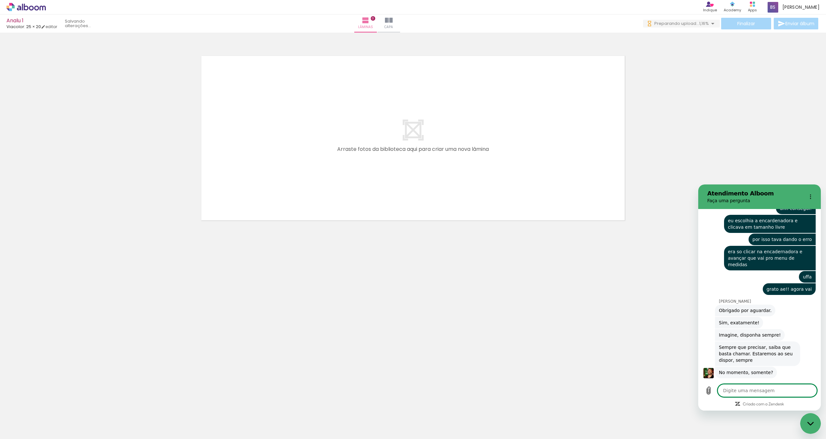
scroll to position [745, 0]
click at [811, 196] on circle "Menu de opções" at bounding box center [811, 196] width 1 height 1
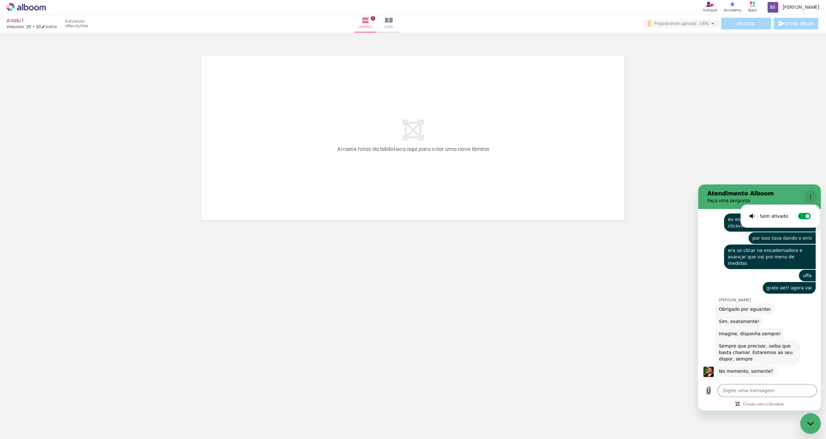
click at [811, 196] on circle "Menu de opções" at bounding box center [811, 196] width 1 height 1
click at [742, 194] on h2 "Atendimento Alboom" at bounding box center [755, 193] width 94 height 8
click at [808, 423] on icon "Fechar janela de mensagens" at bounding box center [811, 423] width 7 height 4
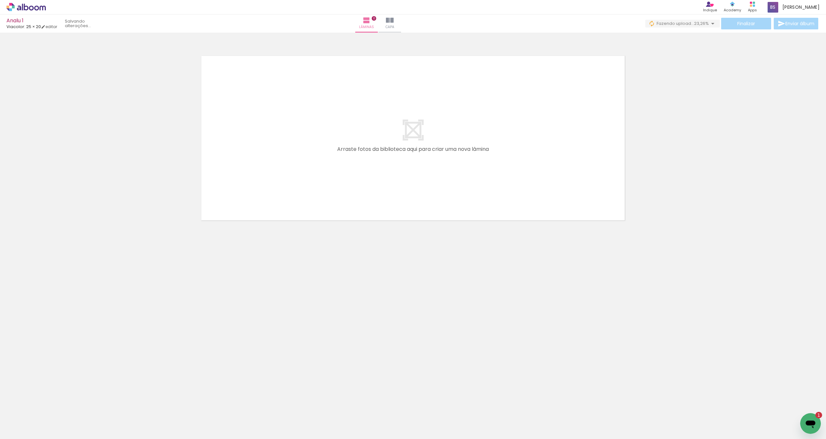
scroll to position [0, 0]
